Goal: Information Seeking & Learning: Learn about a topic

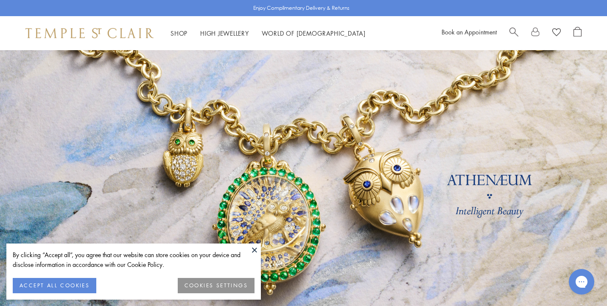
click at [254, 248] on button at bounding box center [254, 249] width 13 height 13
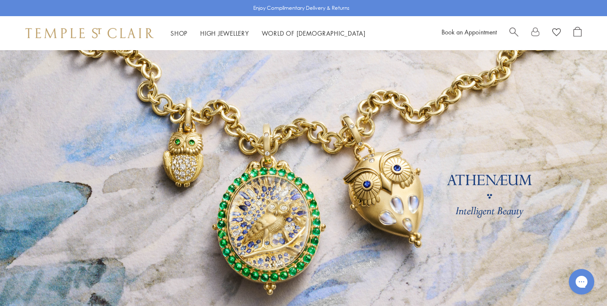
click at [513, 29] on span "Search" at bounding box center [514, 31] width 9 height 9
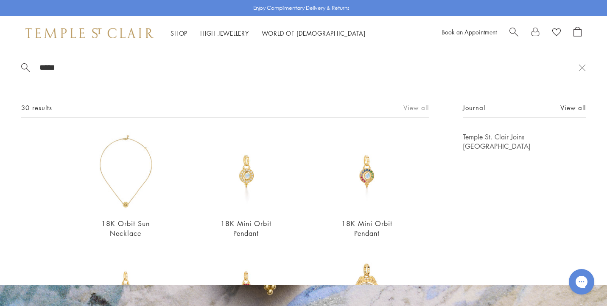
type input "*****"
click at [411, 105] on link "View all" at bounding box center [416, 107] width 25 height 9
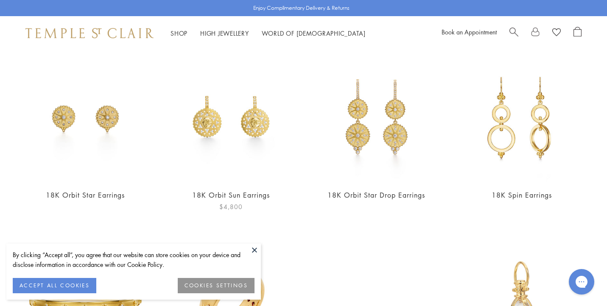
scroll to position [637, 0]
click at [365, 141] on img at bounding box center [376, 117] width 129 height 129
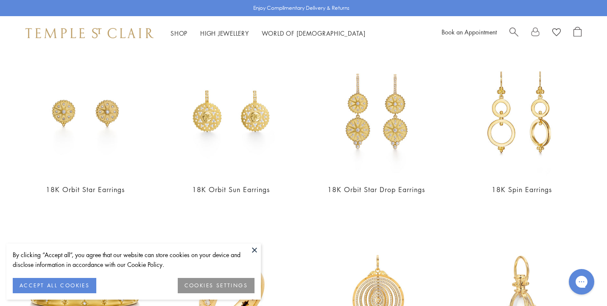
scroll to position [644, 0]
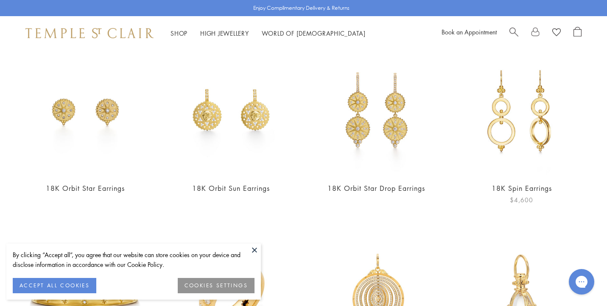
click at [503, 138] on img at bounding box center [522, 110] width 129 height 129
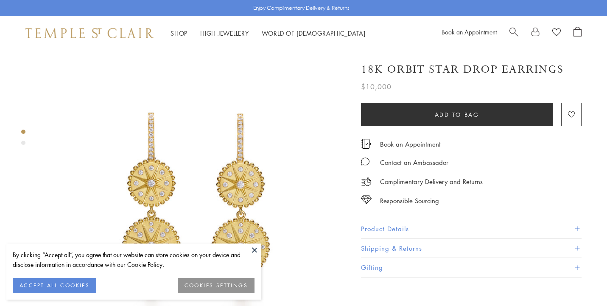
click at [23, 142] on div "Product gallery navigation" at bounding box center [23, 143] width 4 height 4
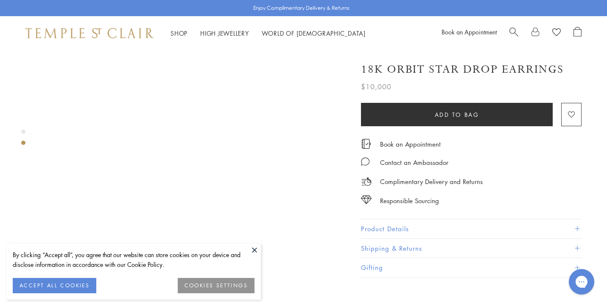
scroll to position [358, 0]
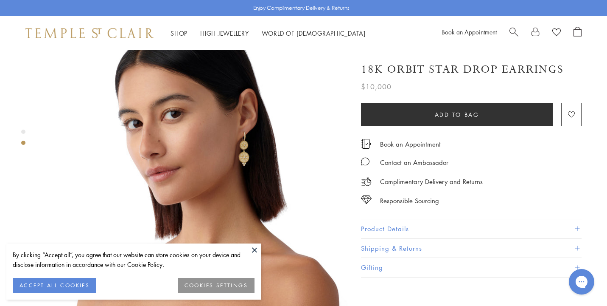
click at [254, 248] on button at bounding box center [254, 249] width 13 height 13
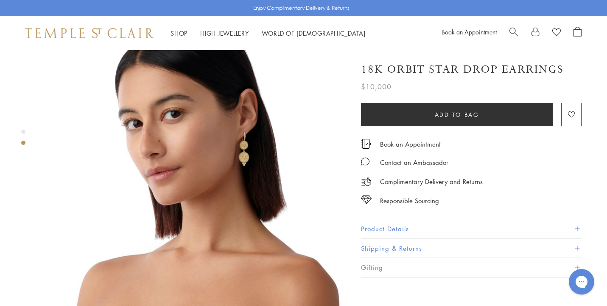
click at [244, 147] on img at bounding box center [195, 164] width 306 height 306
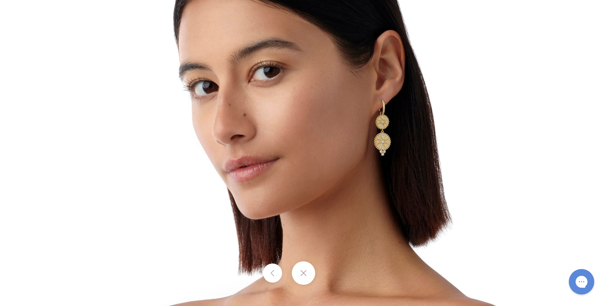
click at [393, 170] on img at bounding box center [304, 152] width 496 height 496
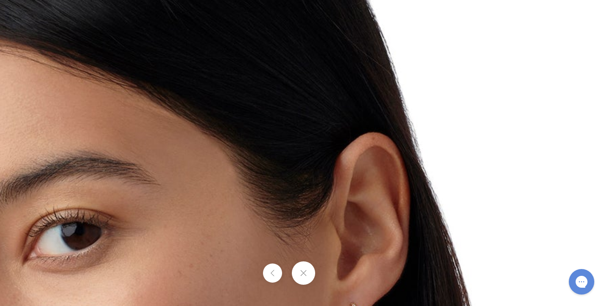
click at [304, 271] on button at bounding box center [303, 272] width 23 height 23
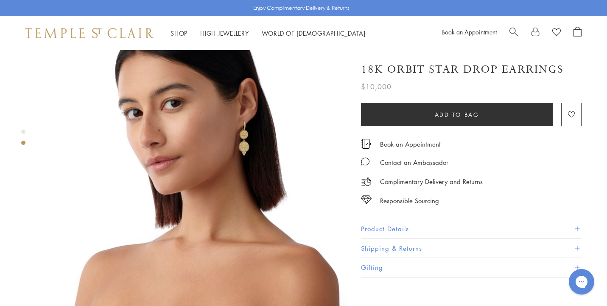
scroll to position [370, 0]
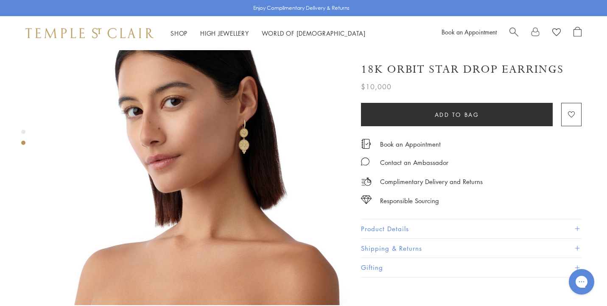
click at [387, 224] on button "Product Details" at bounding box center [471, 228] width 221 height 19
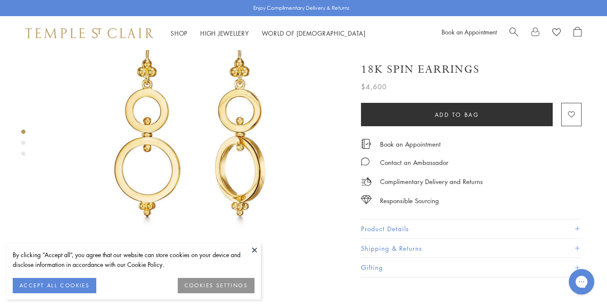
scroll to position [93, 0]
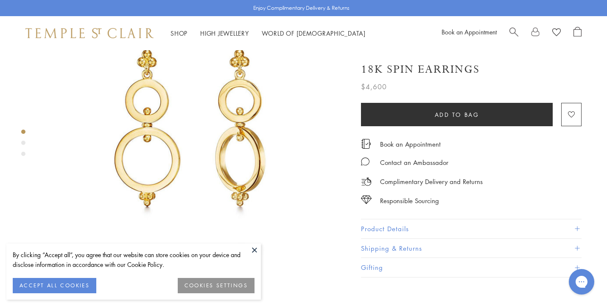
click at [59, 284] on button "ACCEPT ALL COOKIES" at bounding box center [55, 285] width 84 height 15
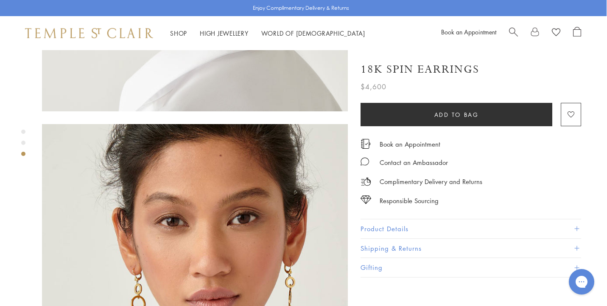
scroll to position [564, 0]
click at [396, 225] on button "Product Details" at bounding box center [471, 228] width 221 height 19
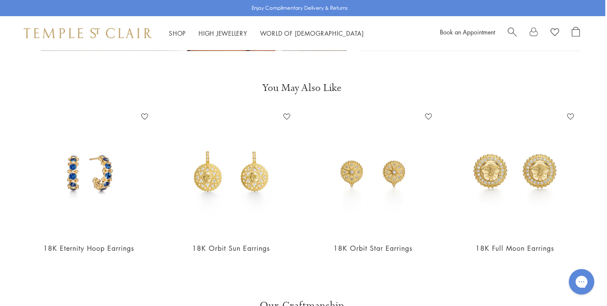
scroll to position [945, 2]
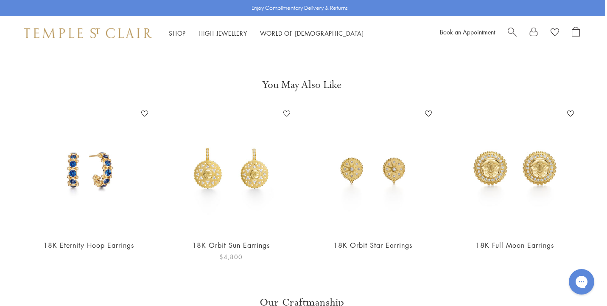
click at [254, 150] on img at bounding box center [231, 169] width 125 height 125
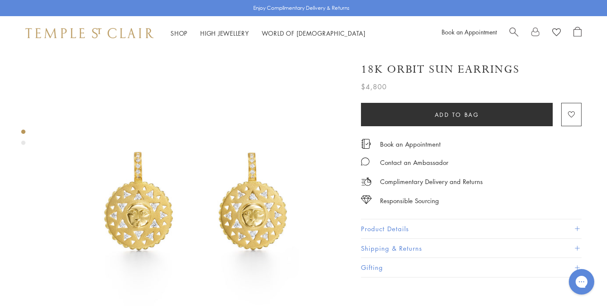
click at [290, 129] on img at bounding box center [195, 203] width 306 height 306
